Goal: Task Accomplishment & Management: Manage account settings

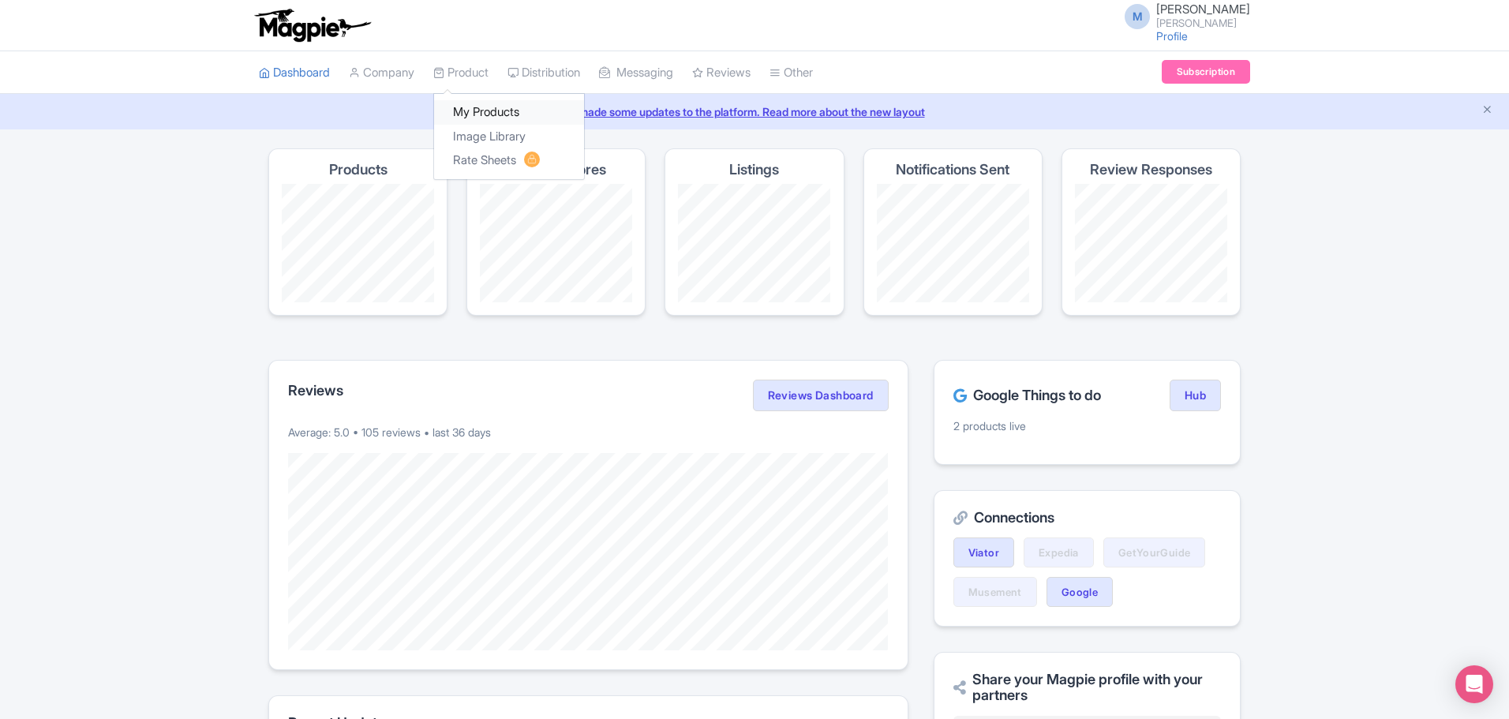
click at [477, 117] on link "My Products" at bounding box center [509, 112] width 150 height 24
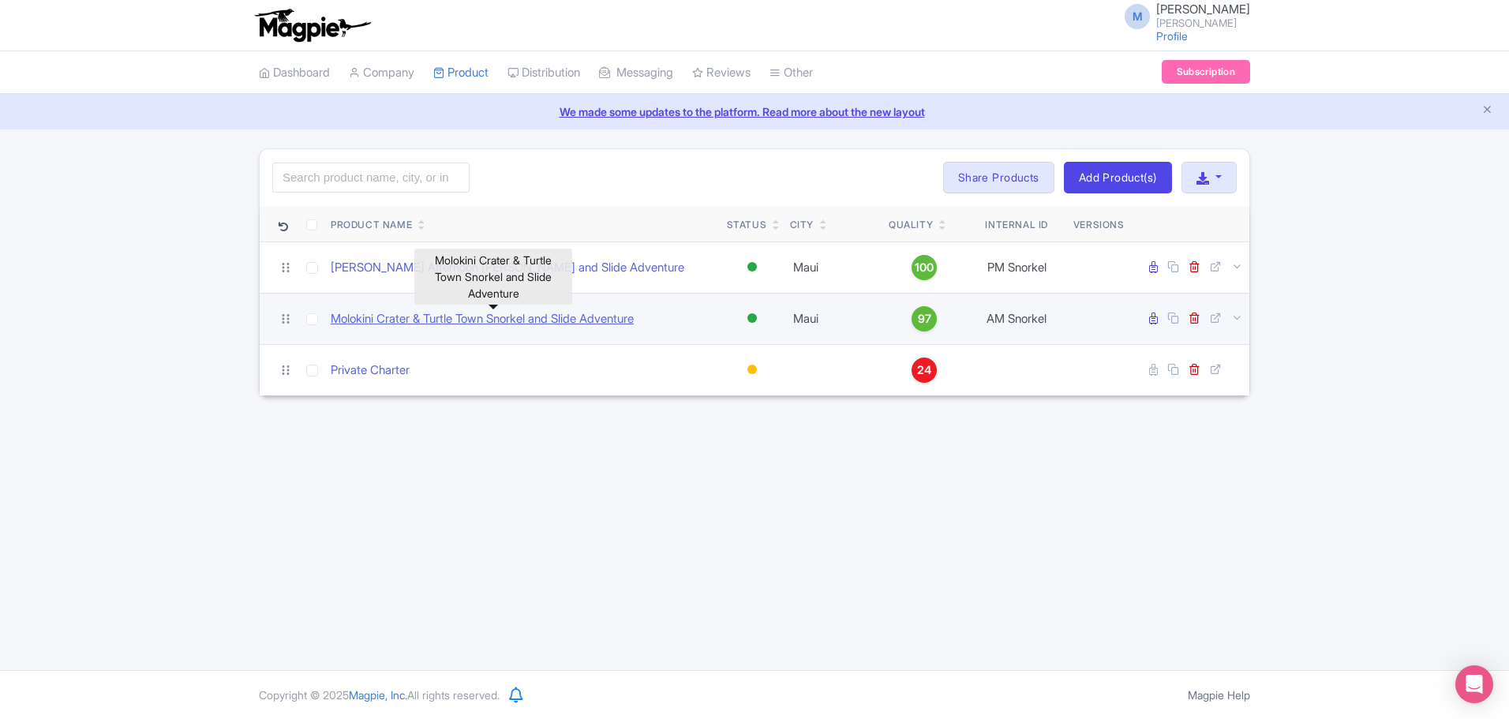
click at [593, 318] on link "Molokini Crater & Turtle Town Snorkel and Slide Adventure" at bounding box center [482, 319] width 303 height 18
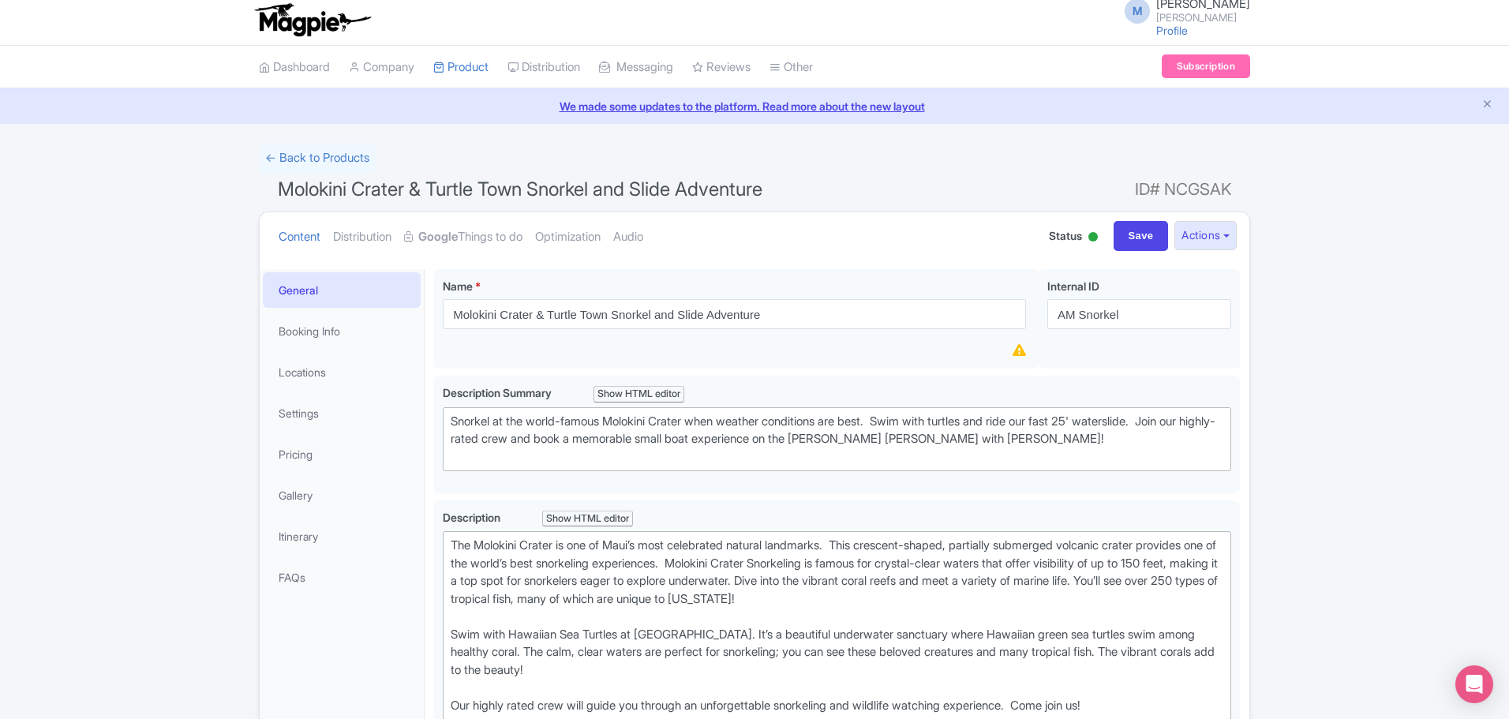
scroll to position [1, 0]
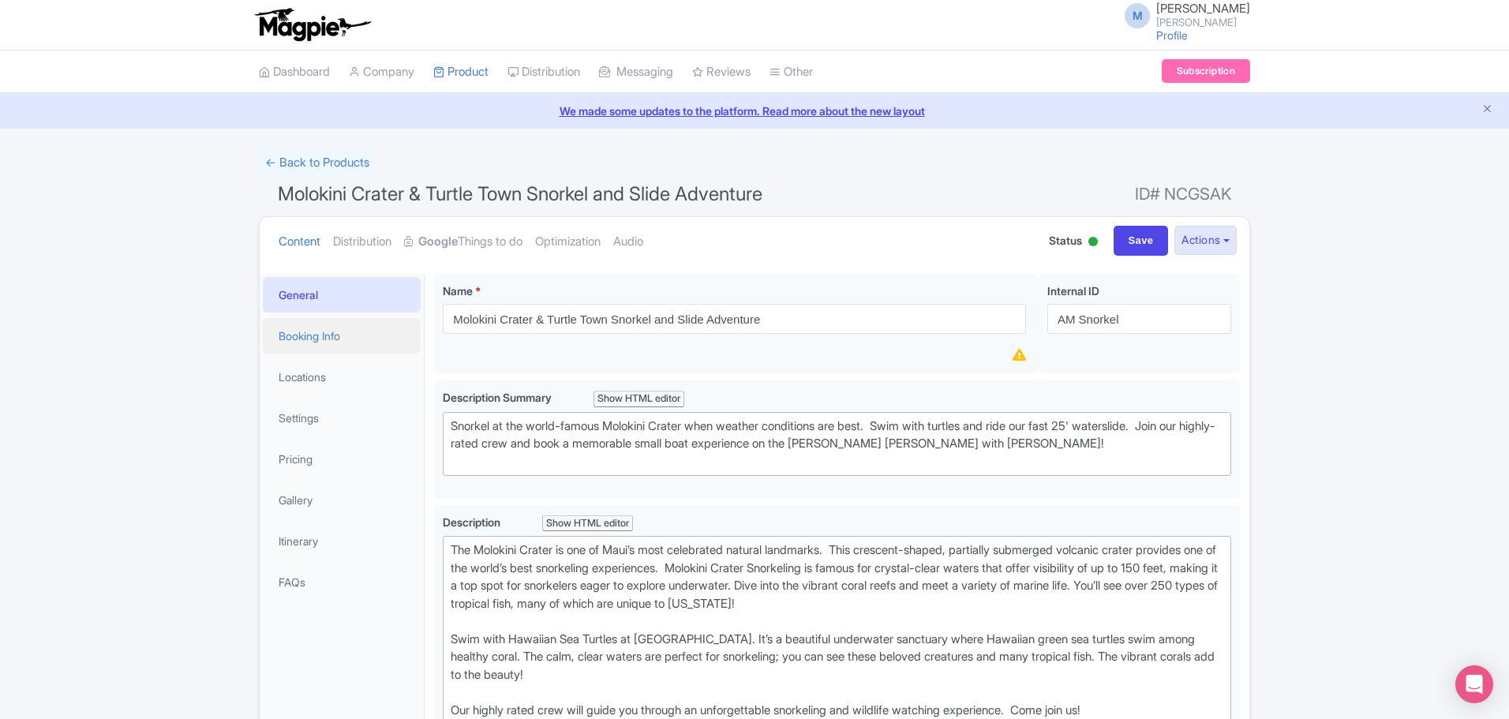
click at [323, 332] on link "Booking Info" at bounding box center [342, 336] width 158 height 36
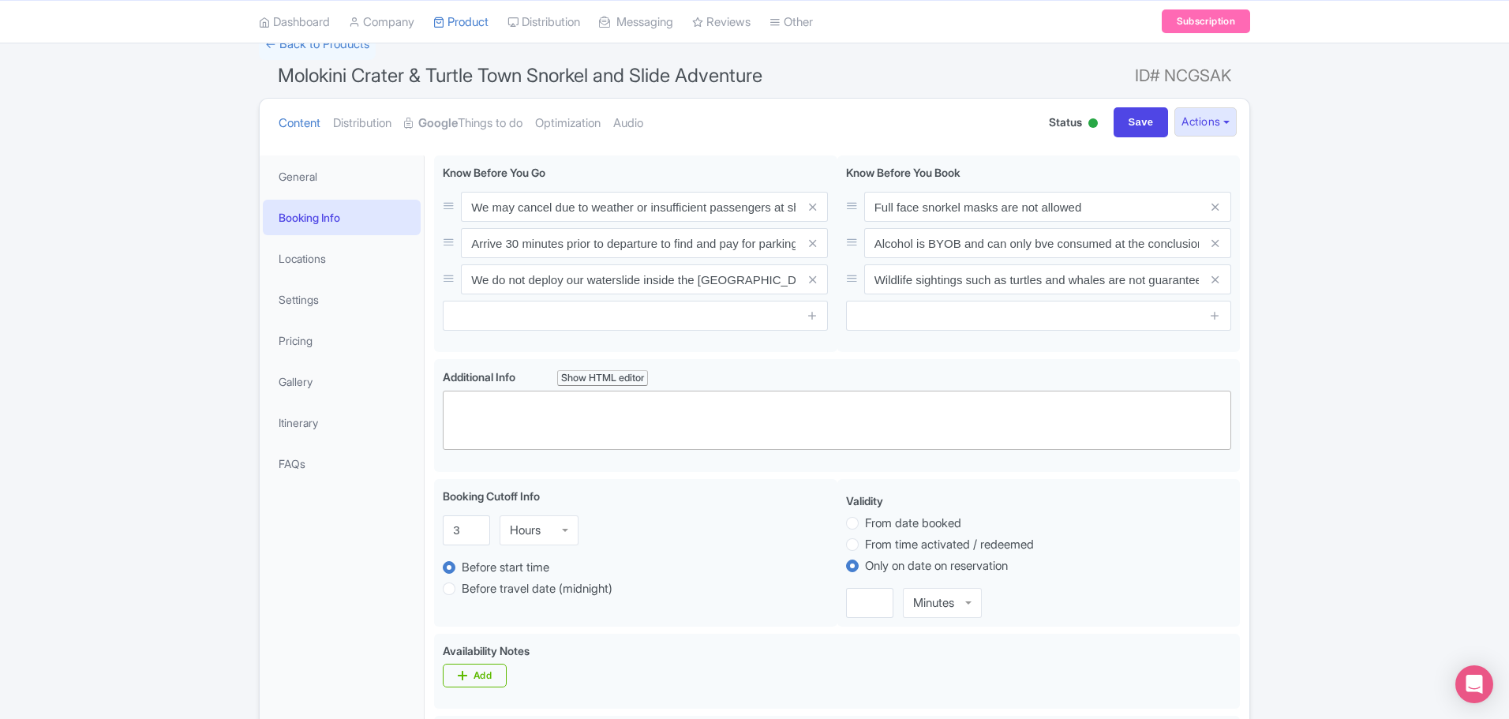
scroll to position [0, 0]
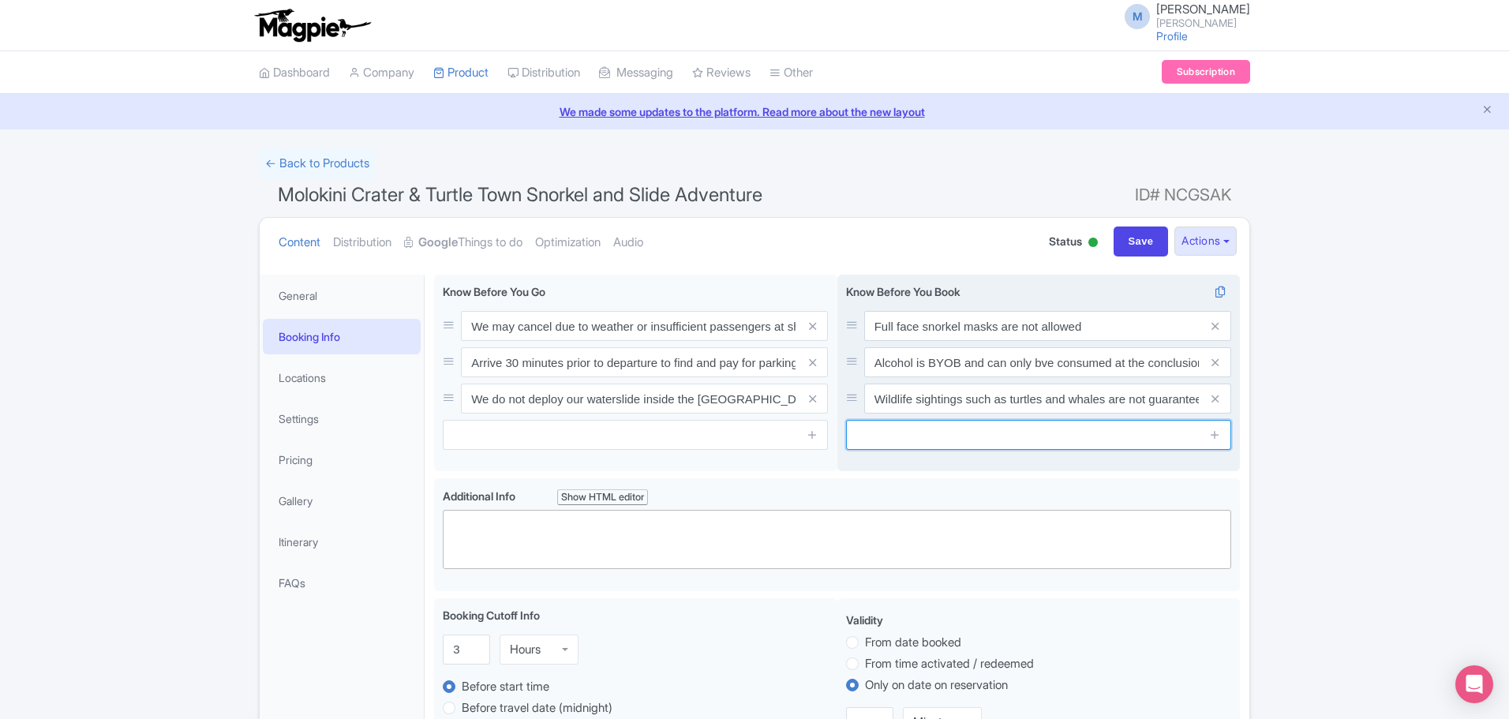
click at [881, 437] on input "text" at bounding box center [1038, 435] width 385 height 30
paste input "241329P2"
type input "2"
paste input "Children must be accompanied by an adult who will be responsible for them at al…"
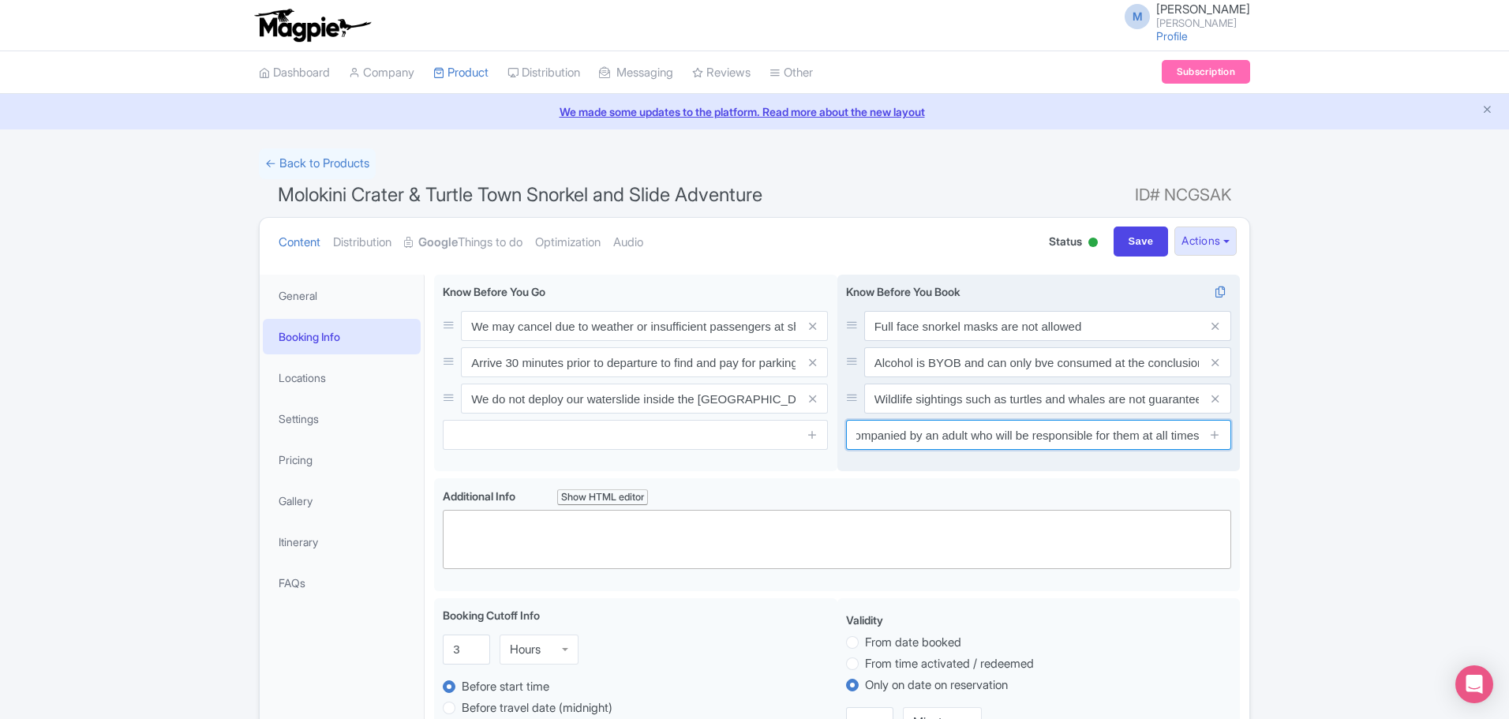
type input "Children must be accompanied by an adult who will be responsible for them at al…"
click at [935, 468] on div "Full face snorkel masks are not allowed Alcohol is BYOB and can only bve consum…" at bounding box center [1039, 373] width 403 height 197
drag, startPoint x: 846, startPoint y: 432, endPoint x: 850, endPoint y: 401, distance: 31.2
click at [850, 401] on div "Know Before You Book i Full face snorkel masks are not allowed Alcohol is BYOB …" at bounding box center [1038, 366] width 385 height 167
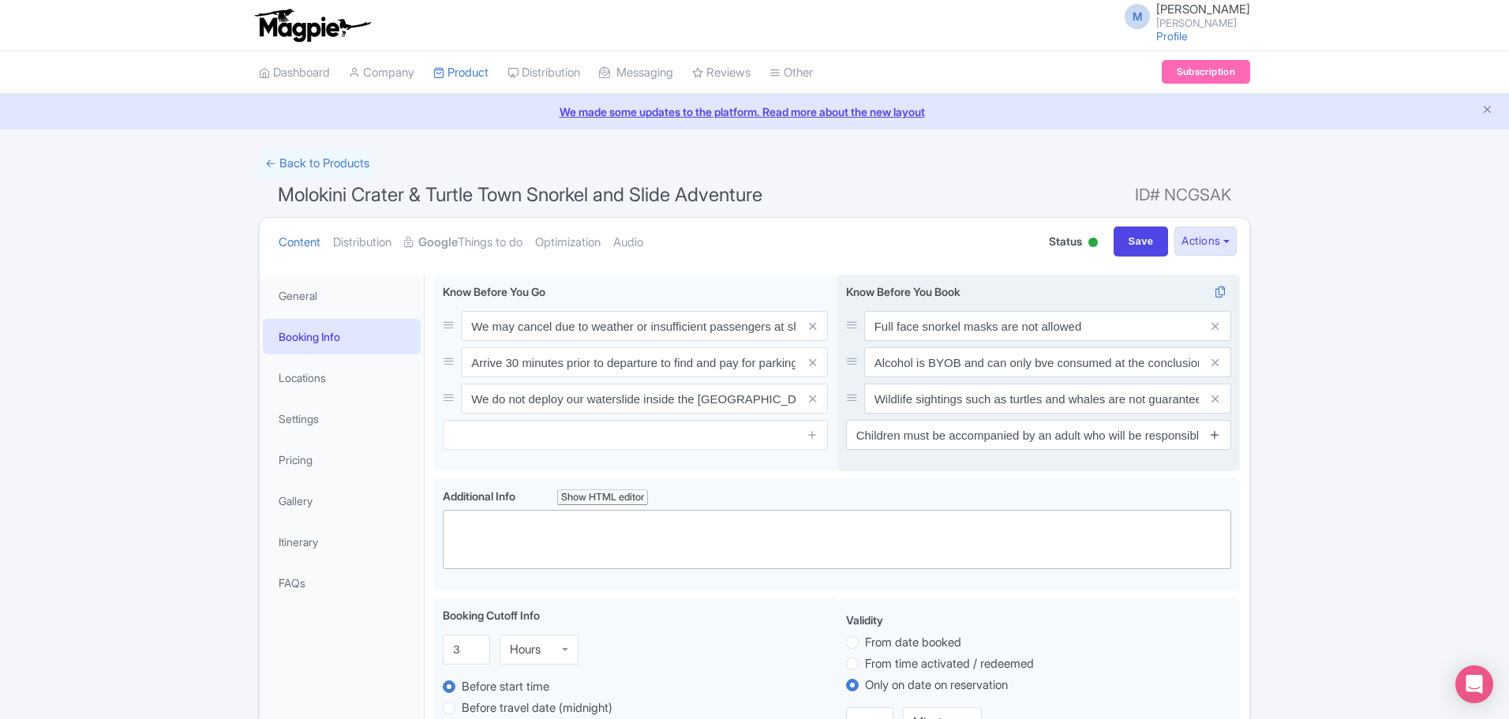
click at [1217, 436] on icon at bounding box center [1215, 435] width 12 height 12
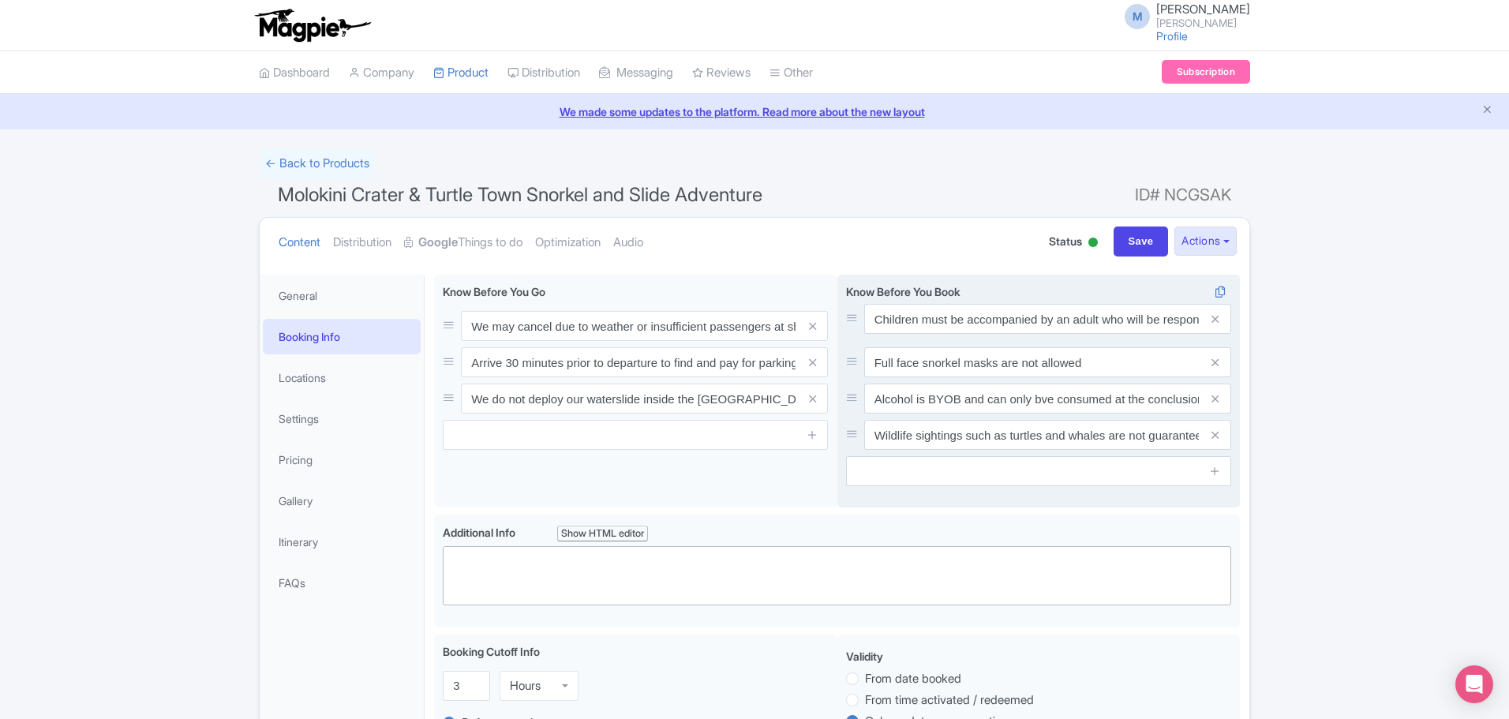
drag, startPoint x: 848, startPoint y: 433, endPoint x: 848, endPoint y: 317, distance: 116.1
click at [1142, 240] on input "Save" at bounding box center [1141, 242] width 55 height 30
type input "Saving..."
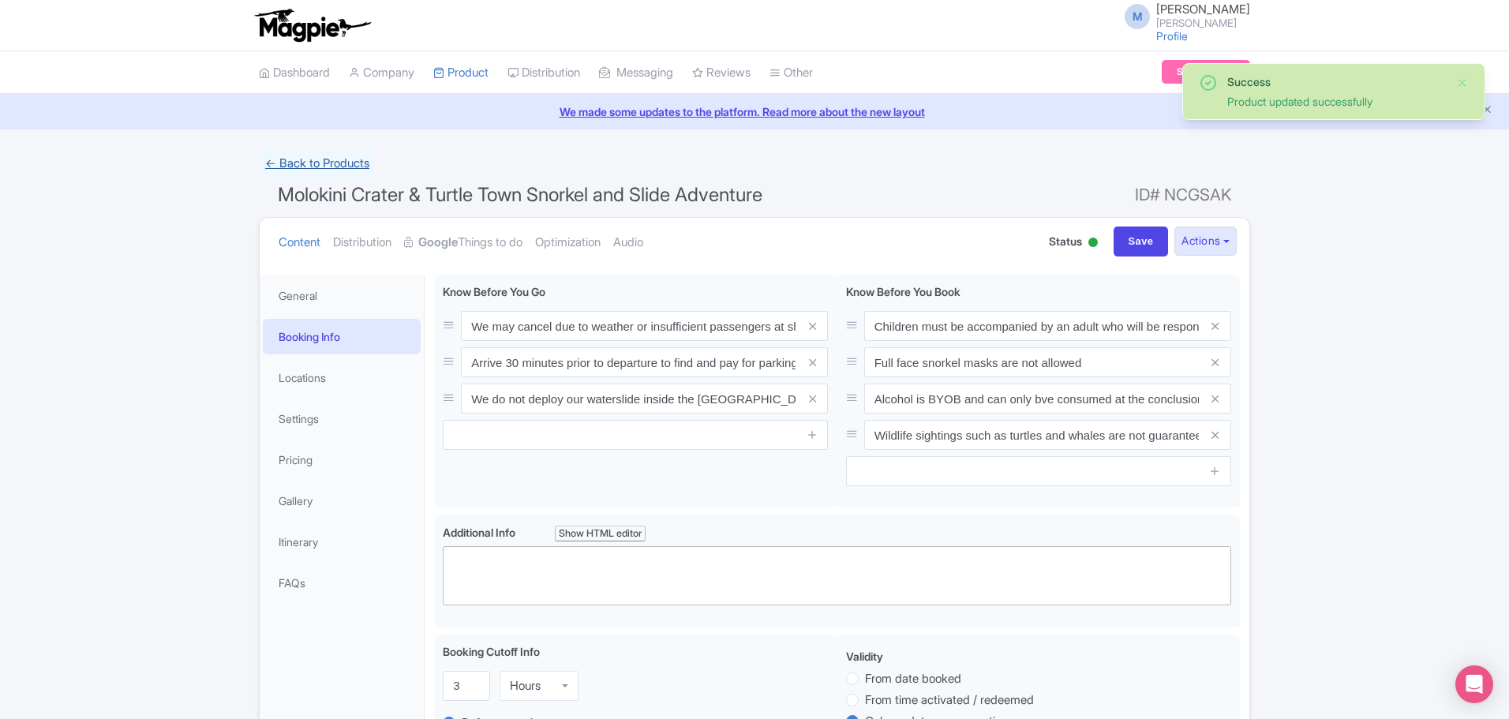
click at [355, 167] on link "← Back to Products" at bounding box center [317, 163] width 117 height 31
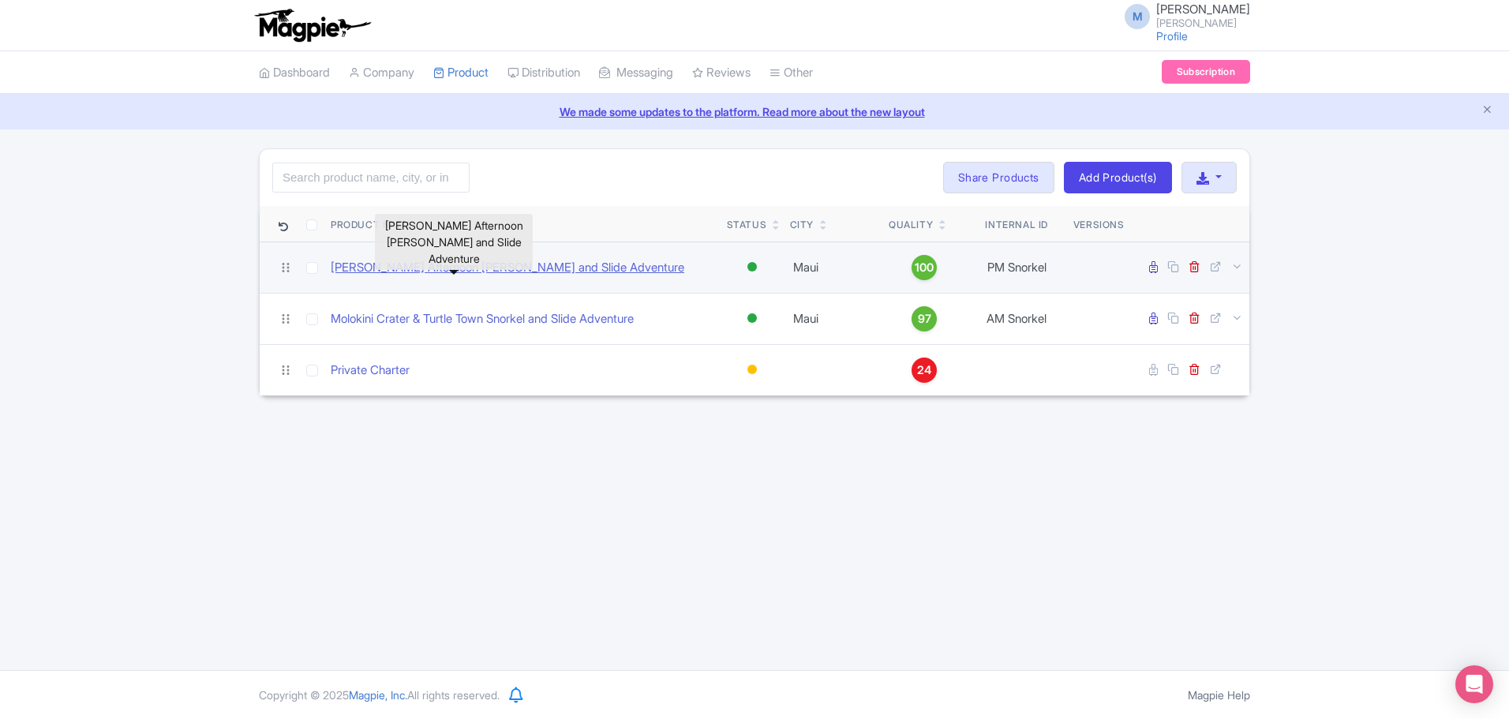
click at [438, 269] on link "[PERSON_NAME] Afternoon [PERSON_NAME] and Slide Adventure" at bounding box center [508, 268] width 354 height 18
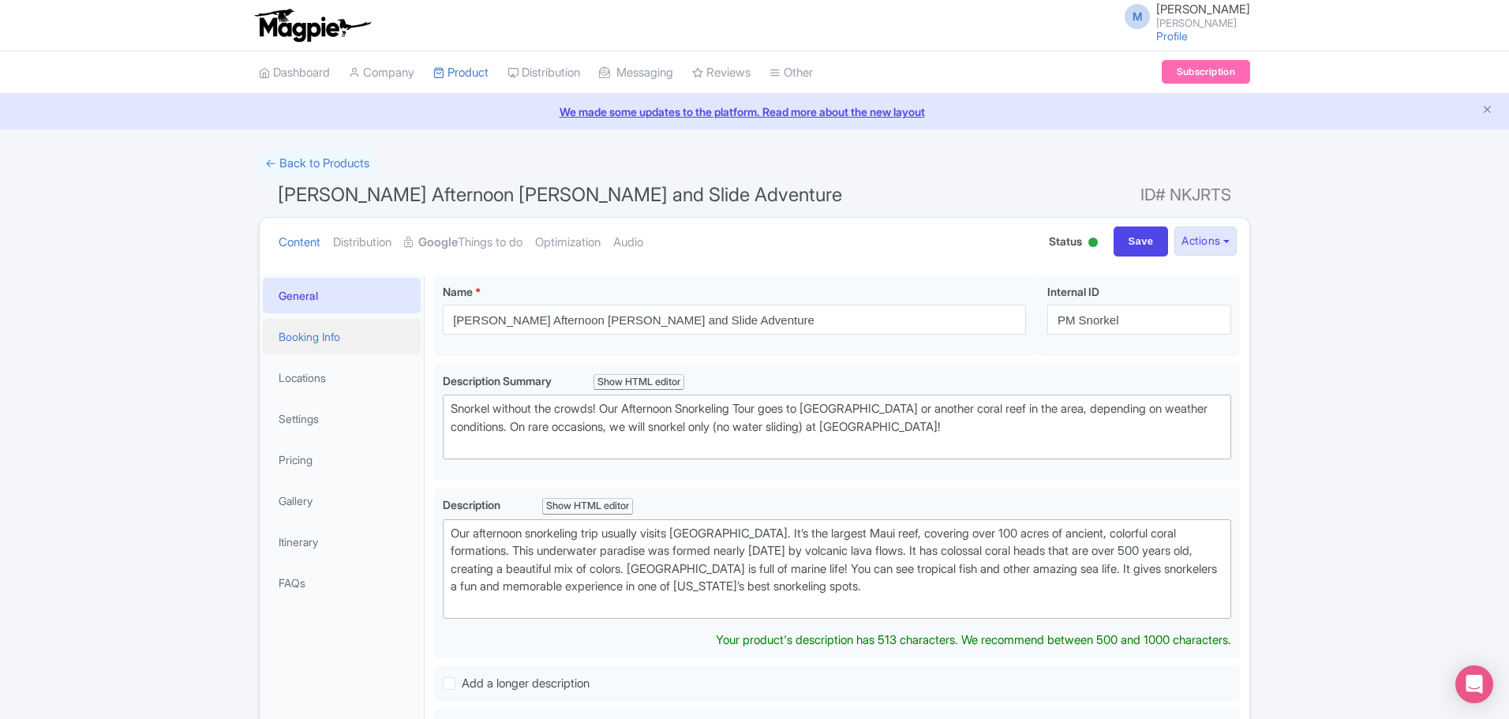
click at [313, 336] on link "Booking Info" at bounding box center [342, 337] width 158 height 36
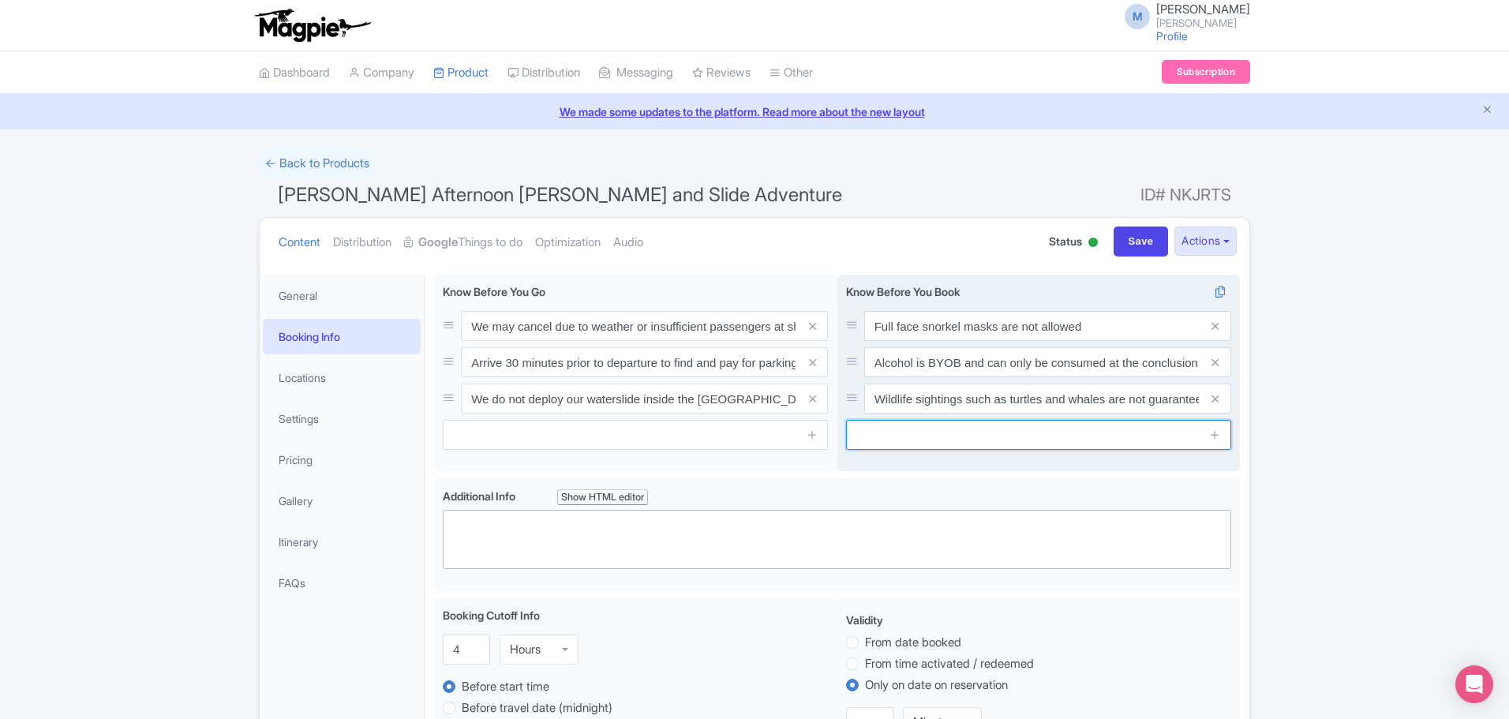
click at [875, 429] on input "text" at bounding box center [1038, 435] width 385 height 30
paste input "Children must be accompanied by an adult who will be responsible for them at al…"
type input "Children must be accompanied by an adult who will be responsible for them at al…"
click at [1215, 436] on icon at bounding box center [1215, 435] width 12 height 12
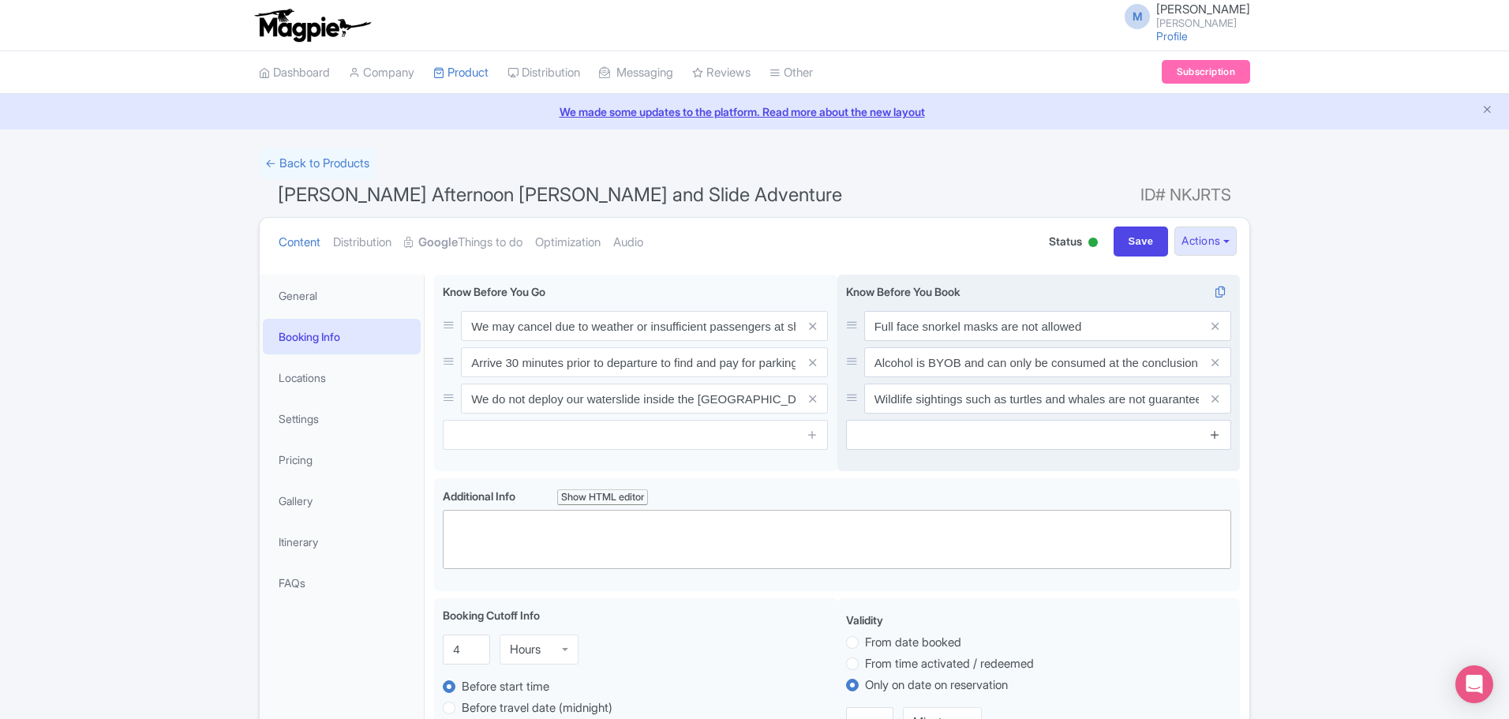
scroll to position [0, 0]
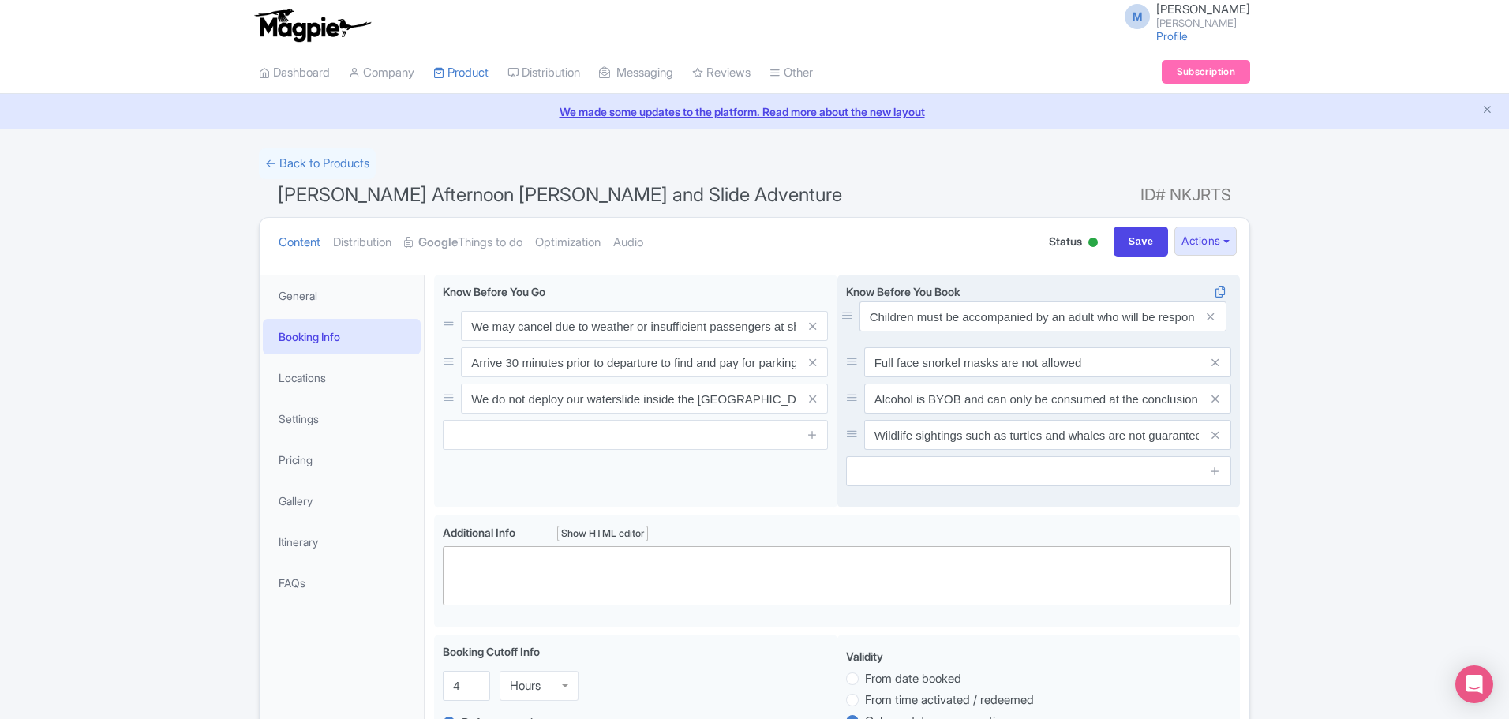
drag, startPoint x: 853, startPoint y: 433, endPoint x: 849, endPoint y: 315, distance: 118.5
click at [1132, 234] on input "Save" at bounding box center [1141, 242] width 55 height 30
type input "Saving..."
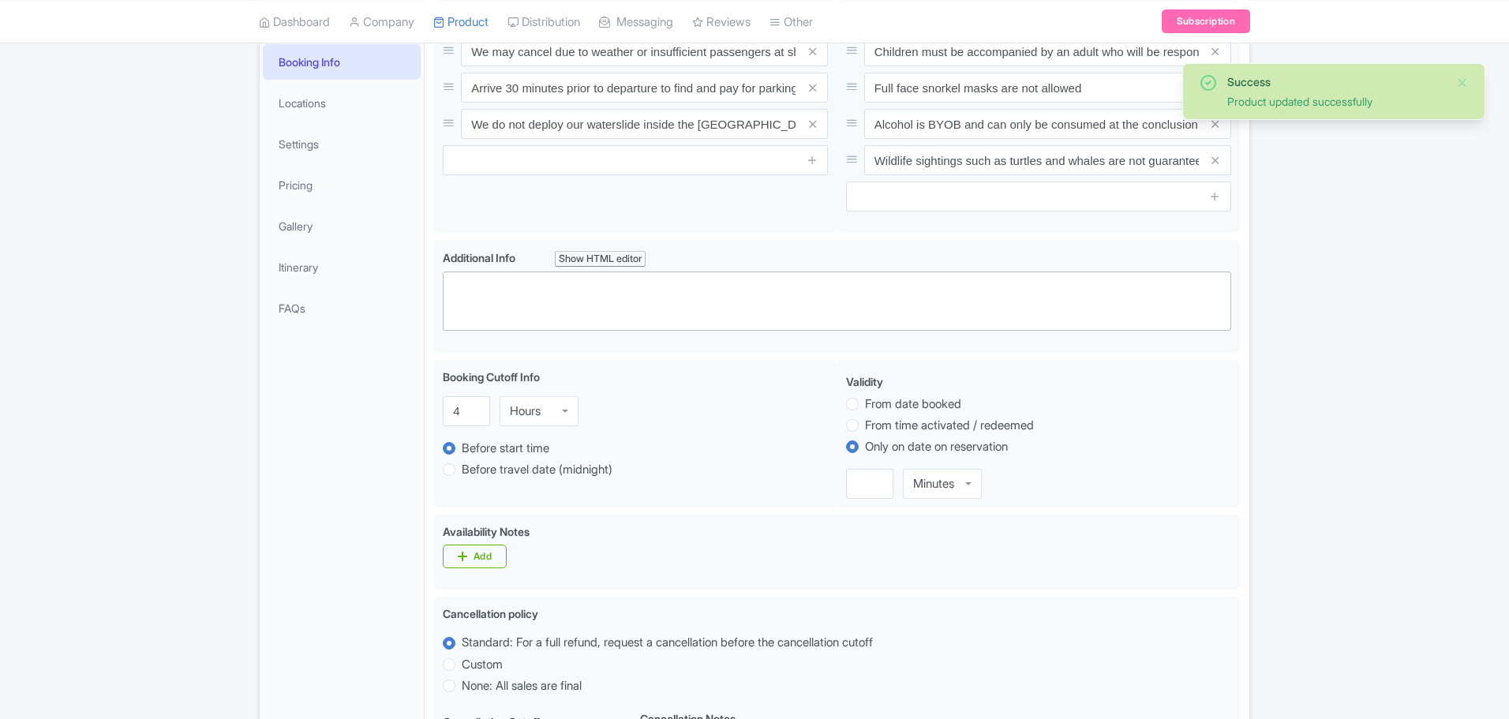
click at [1311, 243] on div "Success Product updated successfully ← Back to Products Maui Afternoon [PERSON_…" at bounding box center [754, 535] width 1509 height 1322
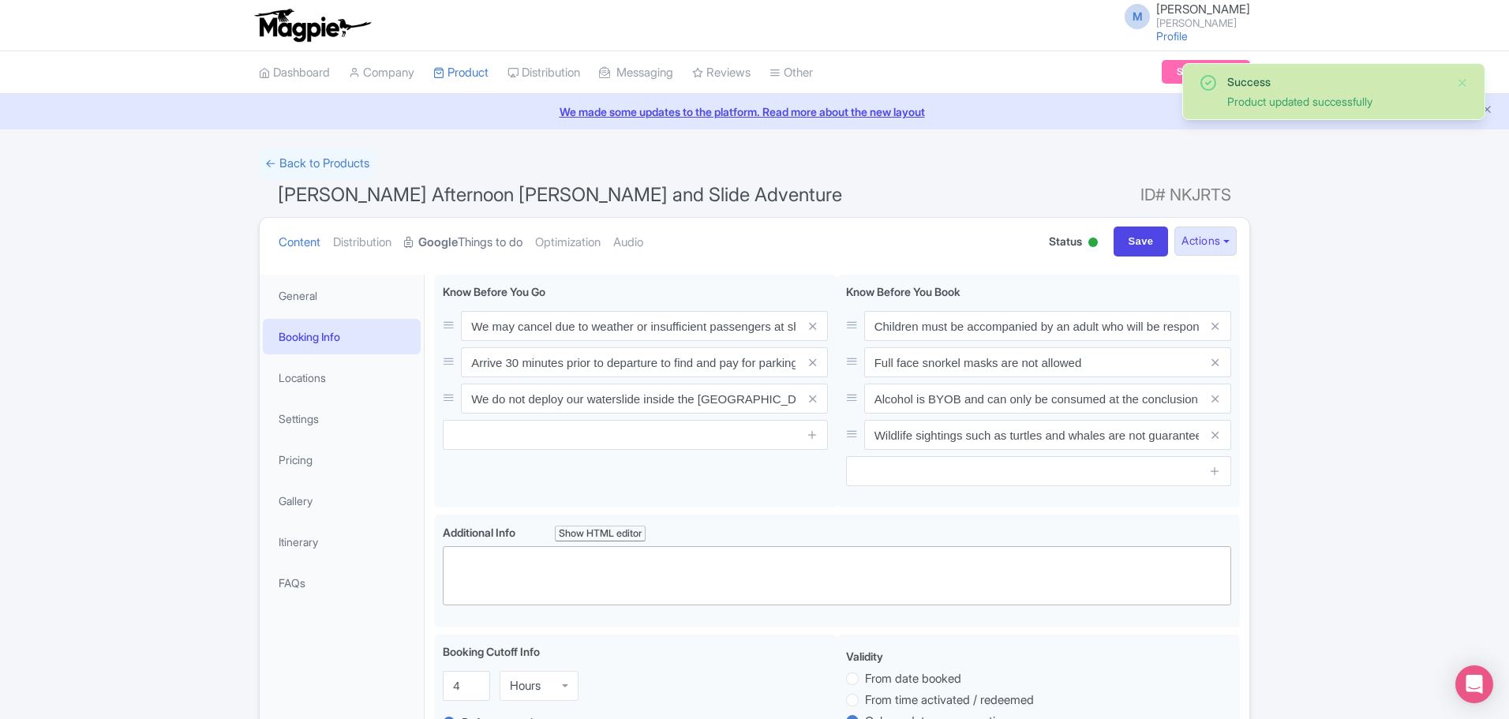
click at [437, 243] on strong "Google" at bounding box center [437, 243] width 39 height 18
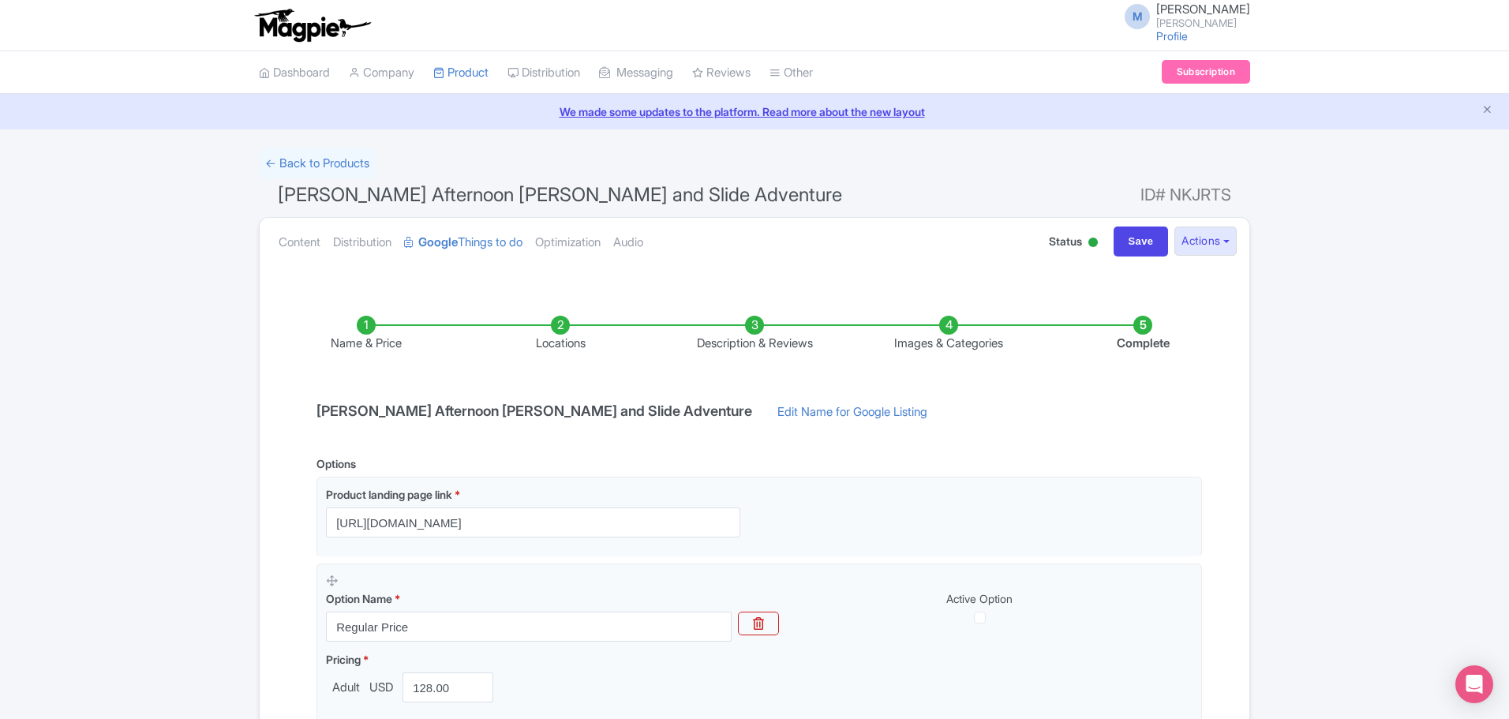
click at [933, 448] on div "Name & Price Locations Description & Reviews Images & Categories Complete [PERS…" at bounding box center [754, 655] width 971 height 743
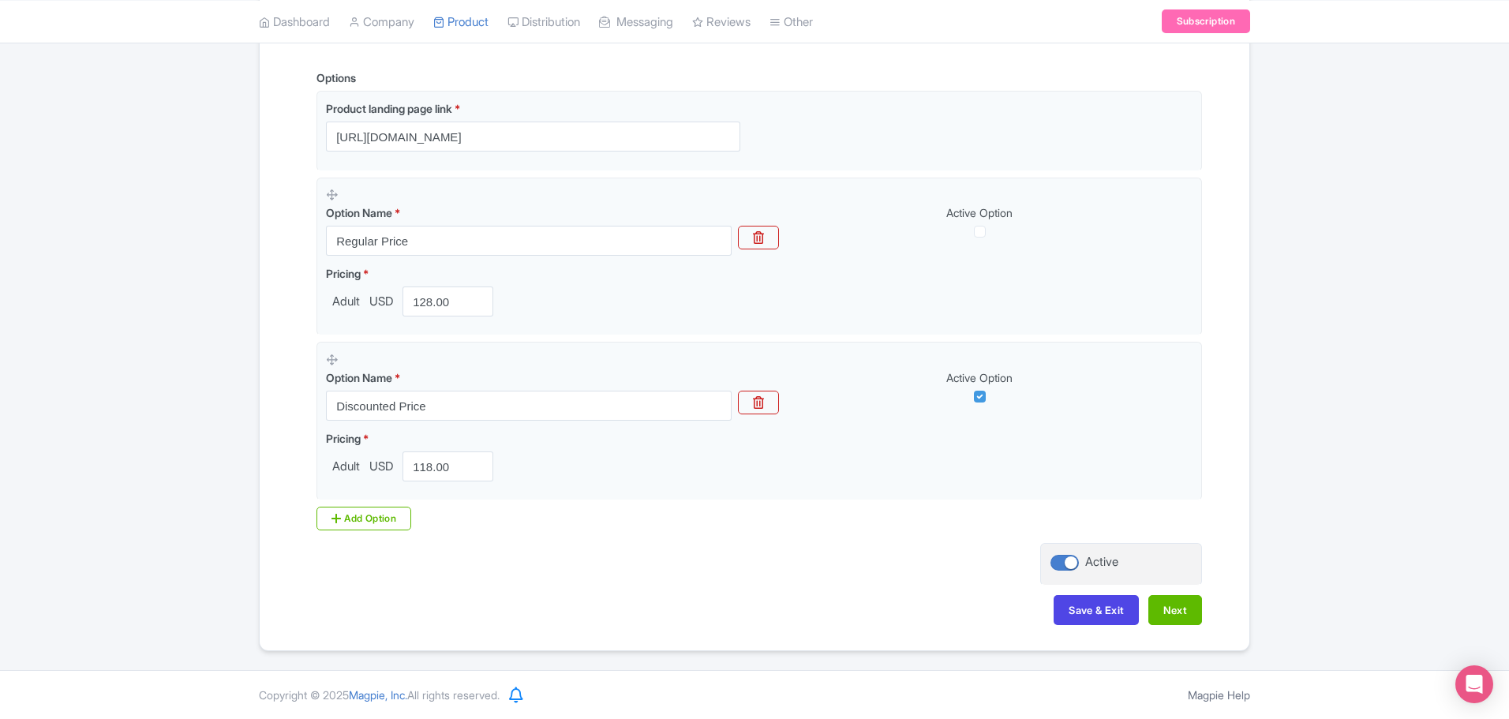
scroll to position [354, 0]
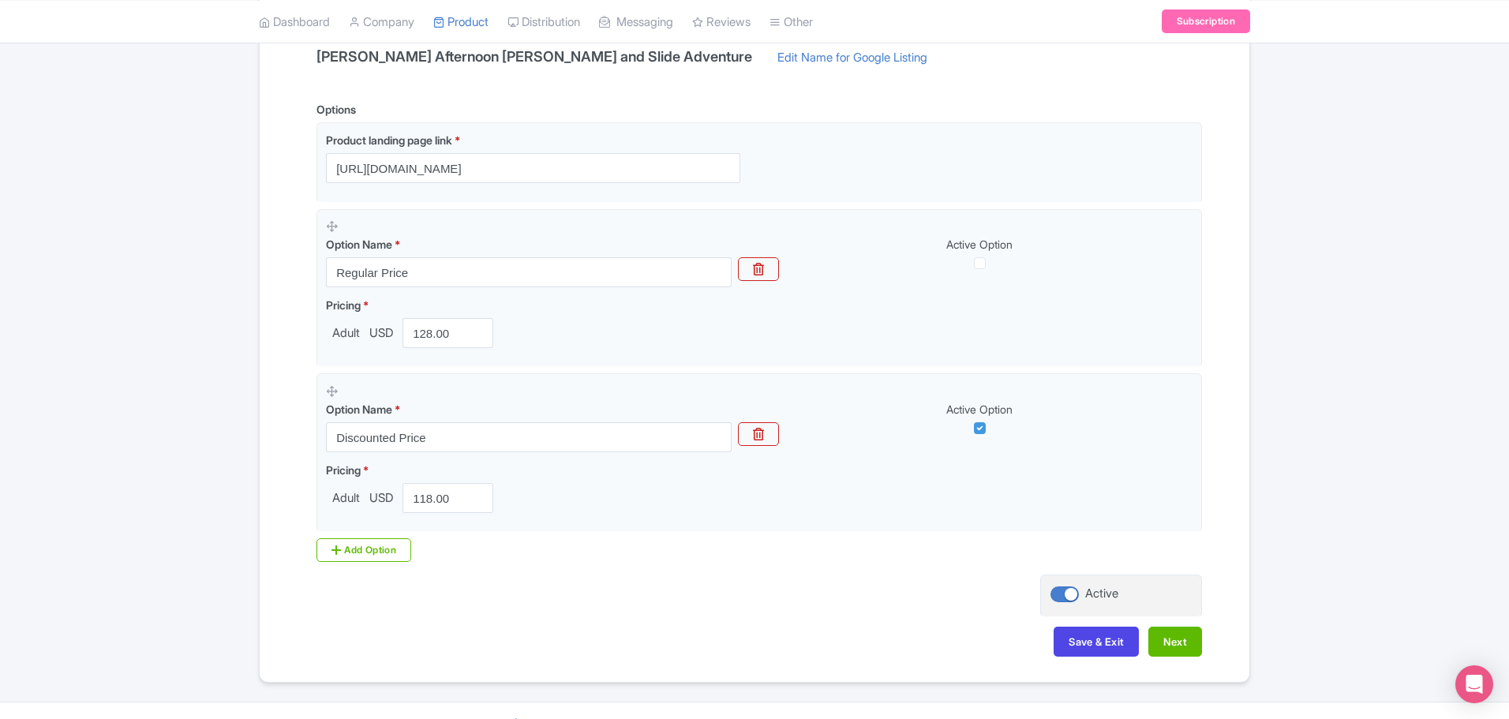
click at [726, 620] on div "Name & Price Locations Description & Reviews Images & Categories Complete [PERS…" at bounding box center [754, 301] width 971 height 743
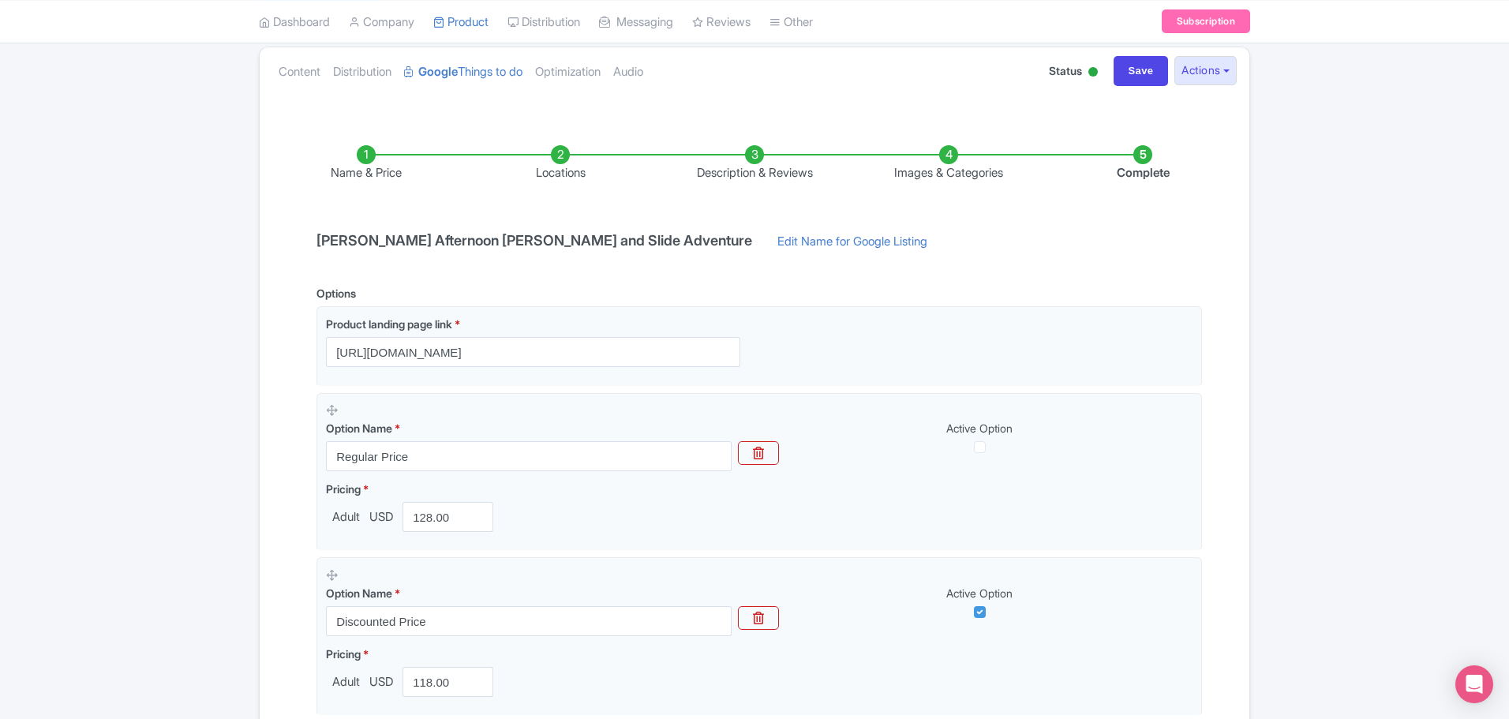
scroll to position [39, 0]
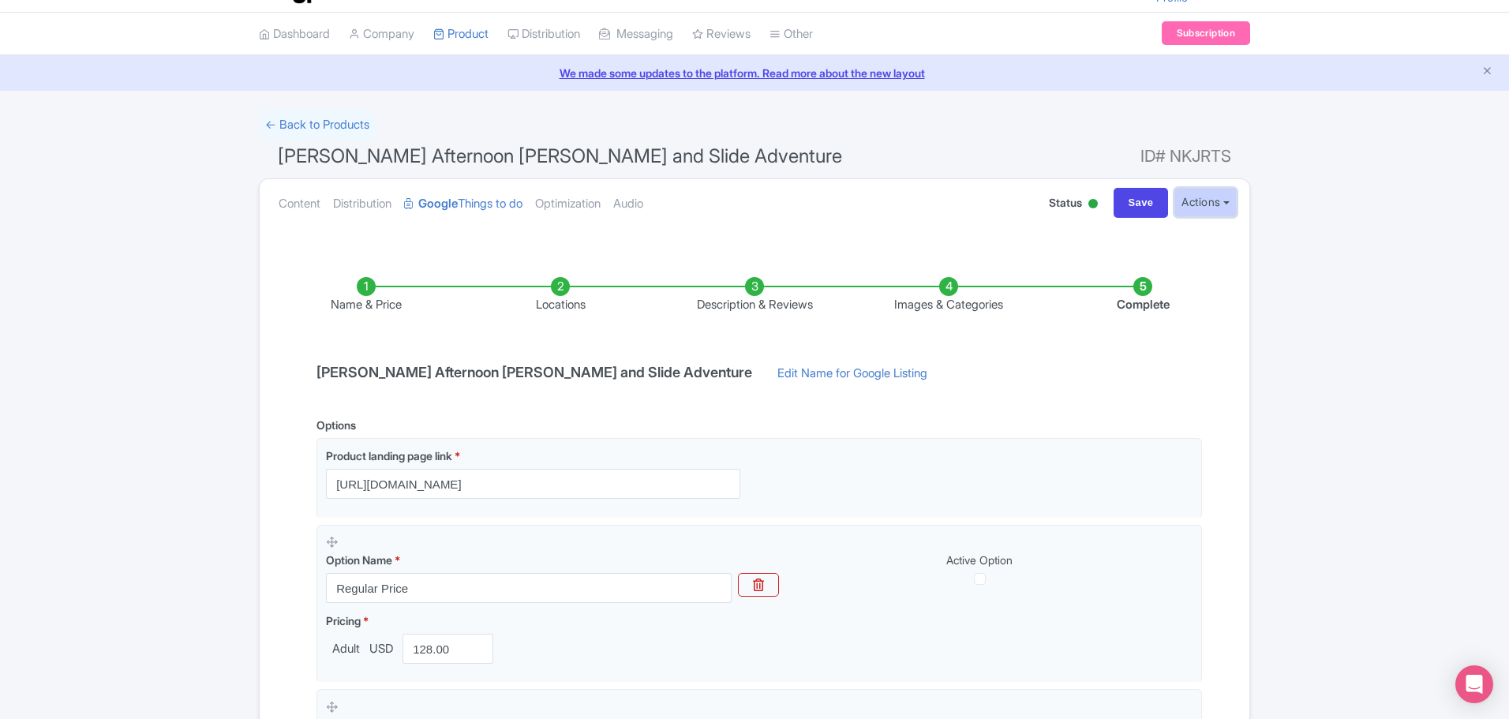
click at [1224, 207] on button "Actions" at bounding box center [1206, 202] width 62 height 29
click at [377, 203] on link "Distribution" at bounding box center [362, 204] width 58 height 50
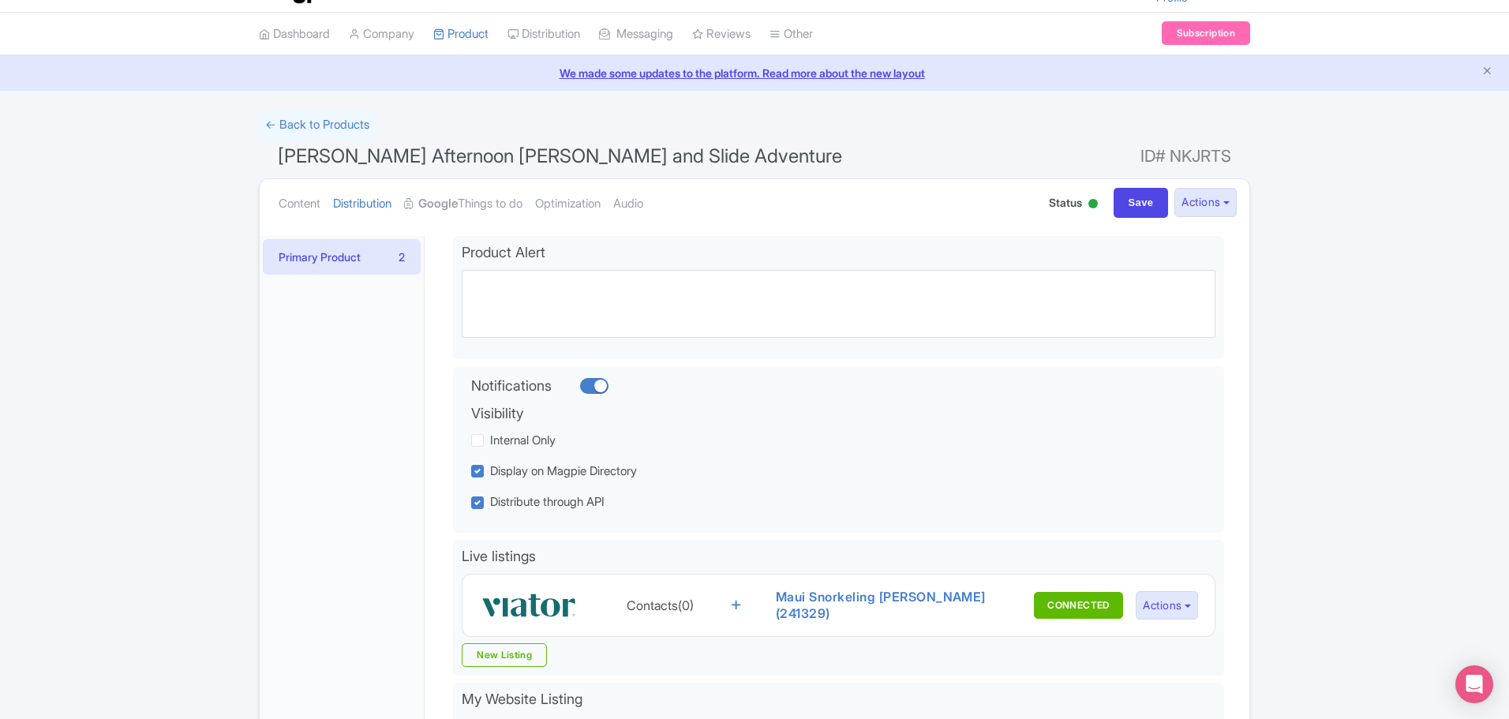
click at [344, 375] on div "Primary Product 2" at bounding box center [342, 626] width 165 height 781
